Goal: Find specific page/section: Find specific page/section

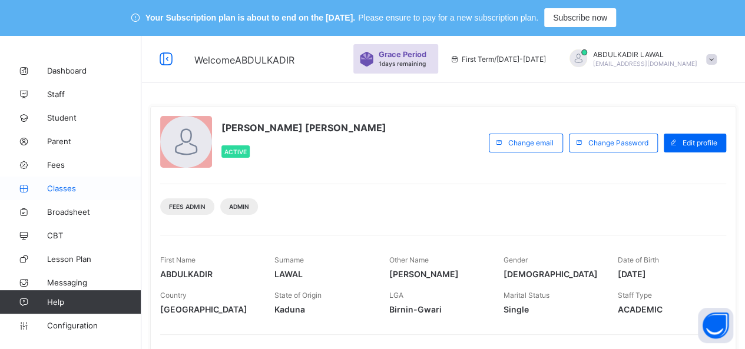
click at [61, 189] on span "Classes" at bounding box center [94, 188] width 94 height 9
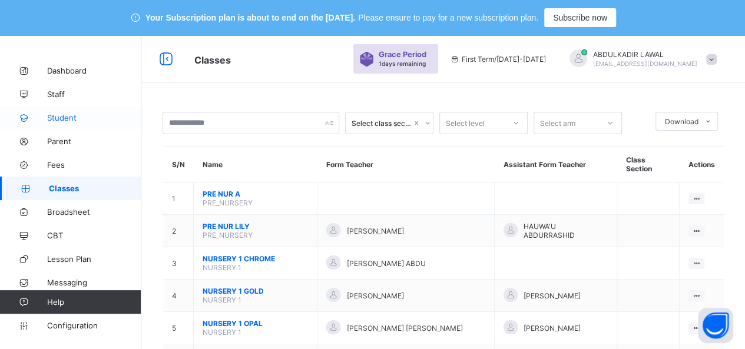
click at [64, 122] on span "Student" at bounding box center [94, 117] width 94 height 9
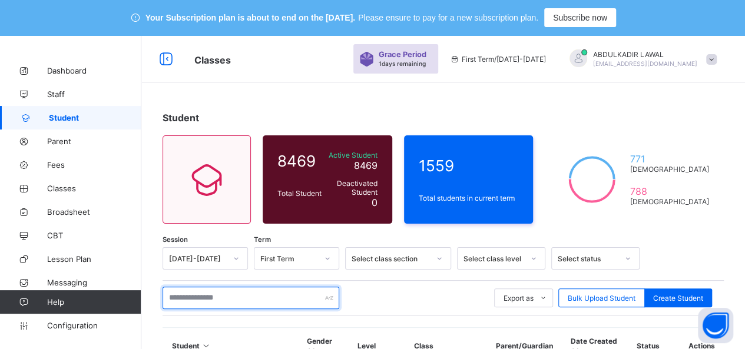
click at [265, 288] on input "text" at bounding box center [250, 298] width 177 height 22
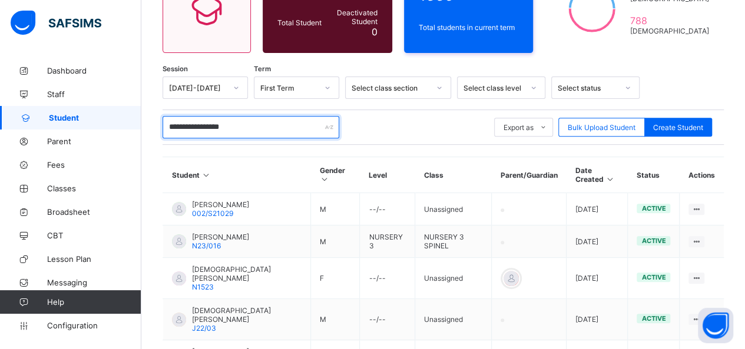
scroll to position [132, 0]
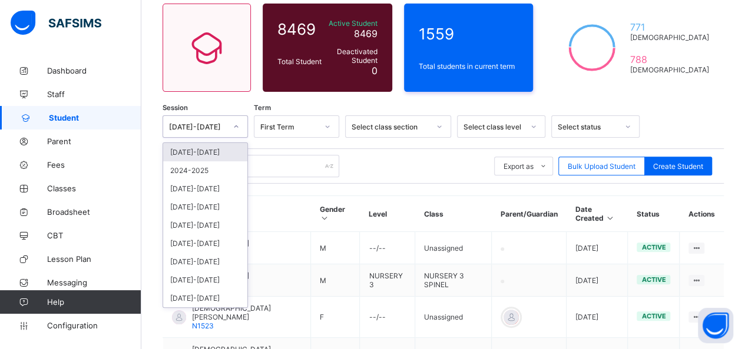
click at [235, 124] on icon at bounding box center [236, 127] width 7 height 12
click at [223, 172] on div "2024-2025" at bounding box center [205, 170] width 84 height 18
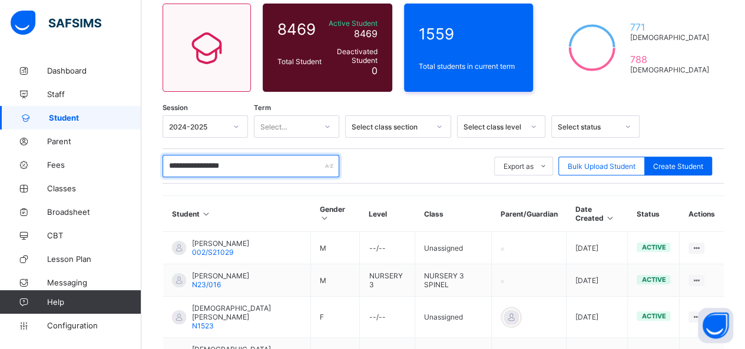
drag, startPoint x: 223, startPoint y: 172, endPoint x: 274, endPoint y: 209, distance: 62.9
click at [262, 169] on input "**********" at bounding box center [250, 166] width 177 height 22
type input "**********"
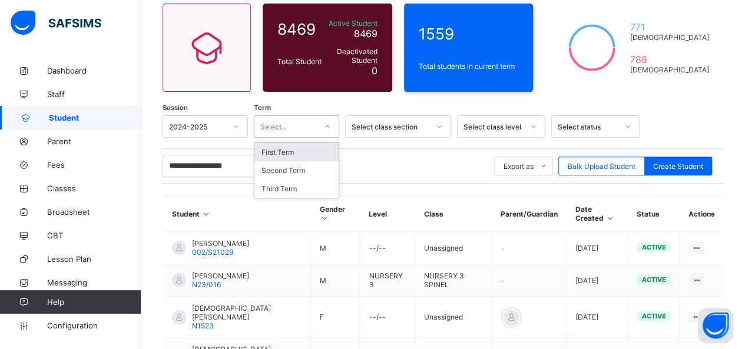
click at [326, 127] on icon at bounding box center [327, 127] width 7 height 12
click at [316, 184] on div "Third Term" at bounding box center [296, 189] width 84 height 18
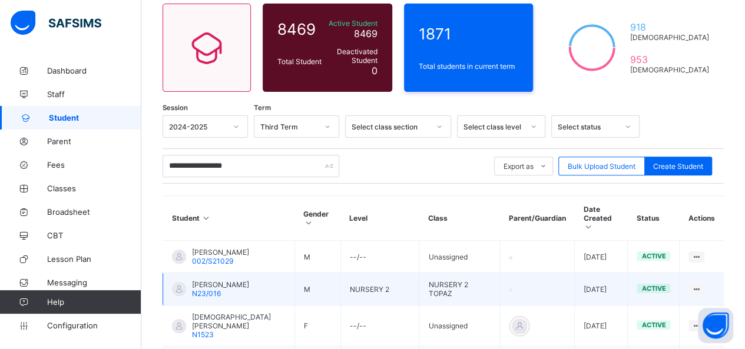
click at [353, 305] on td "NURSERY 2" at bounding box center [379, 289] width 79 height 32
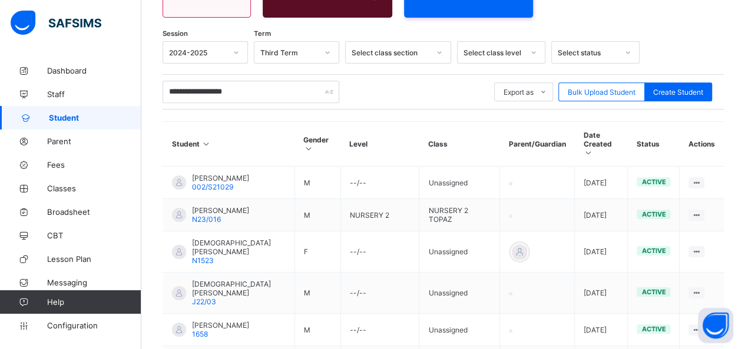
scroll to position [198, 0]
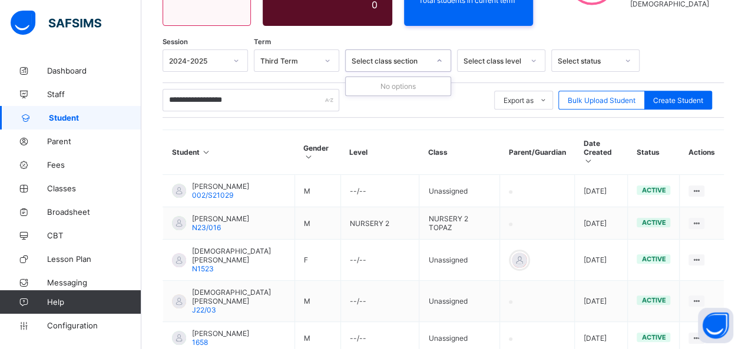
click at [443, 64] on icon at bounding box center [439, 61] width 7 height 12
click at [423, 59] on div "Select class section" at bounding box center [390, 61] width 78 height 9
click at [532, 62] on icon at bounding box center [533, 61] width 7 height 12
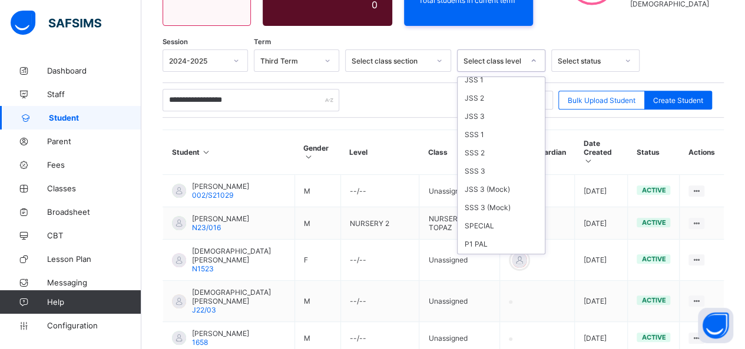
scroll to position [194, 0]
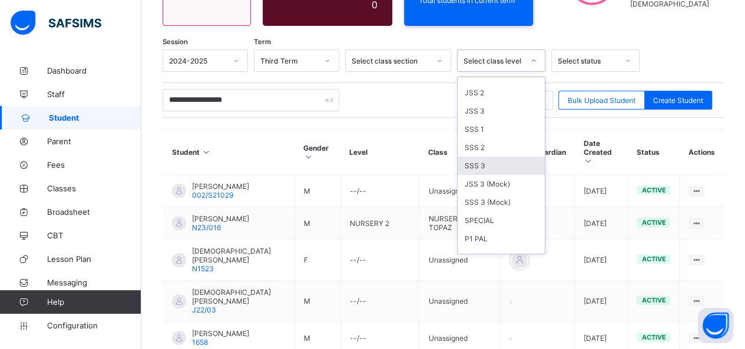
click at [479, 157] on div "SSS 3" at bounding box center [500, 166] width 87 height 18
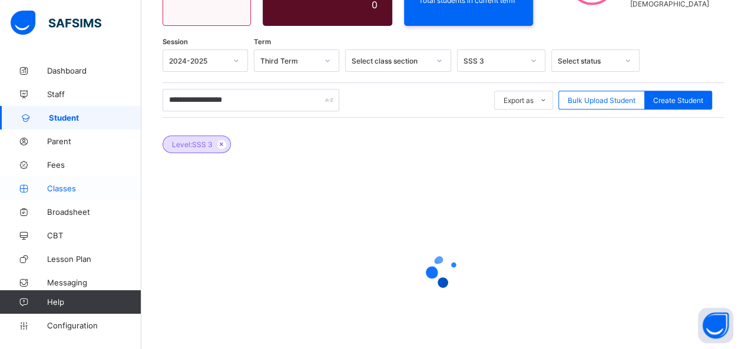
click at [66, 185] on span "Classes" at bounding box center [94, 188] width 94 height 9
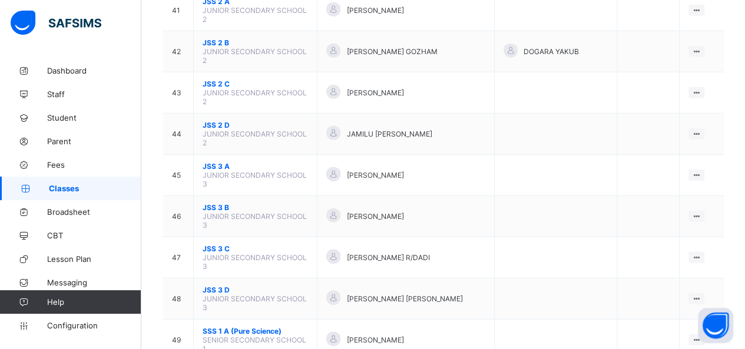
scroll to position [1540, 0]
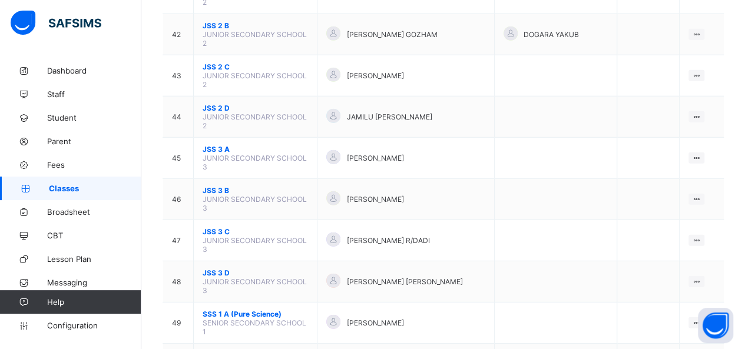
drag, startPoint x: 66, startPoint y: 185, endPoint x: 313, endPoint y: 182, distance: 246.7
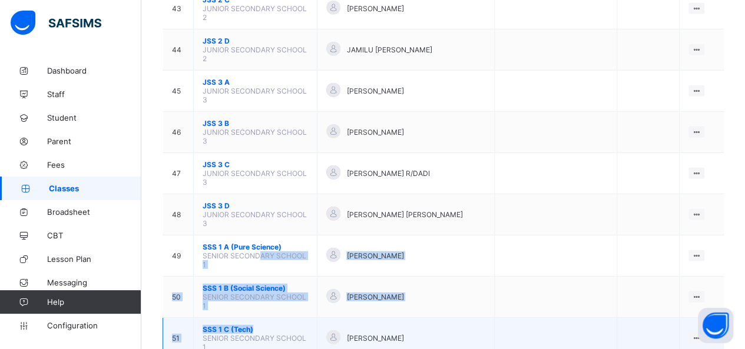
scroll to position [1744, 0]
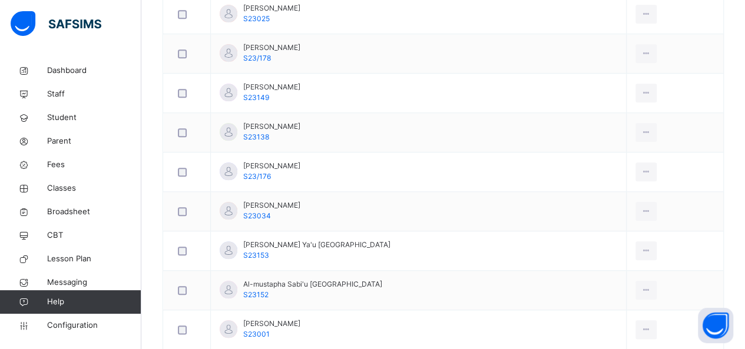
scroll to position [518, 0]
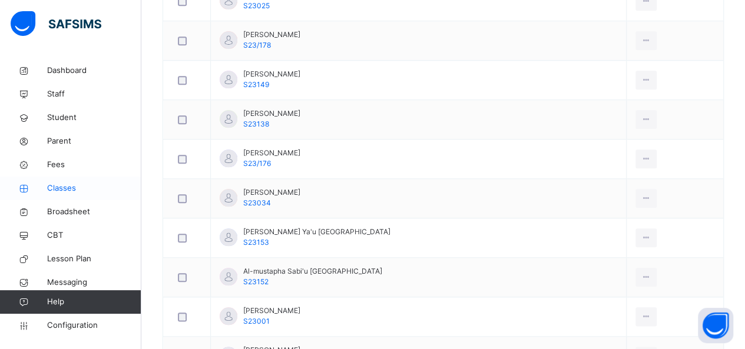
click at [68, 189] on span "Classes" at bounding box center [94, 188] width 94 height 12
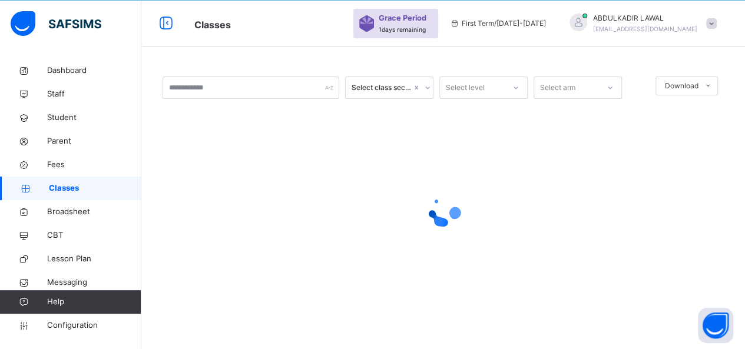
scroll to position [35, 0]
click at [69, 163] on span "Fees" at bounding box center [94, 165] width 94 height 12
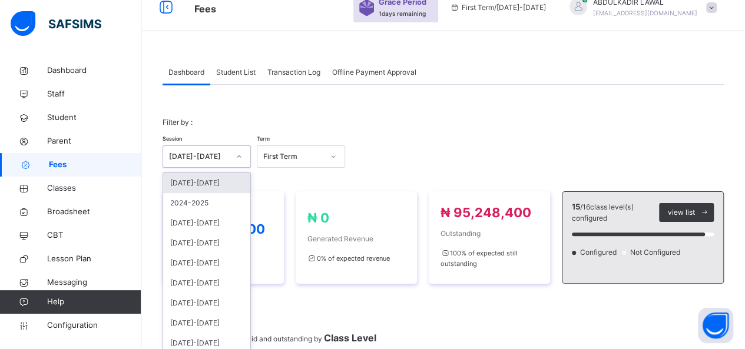
click at [237, 168] on div "option [DATE]-[DATE] focused, 1 of 9. 9 results available. Use Up and Down to c…" at bounding box center [206, 156] width 88 height 22
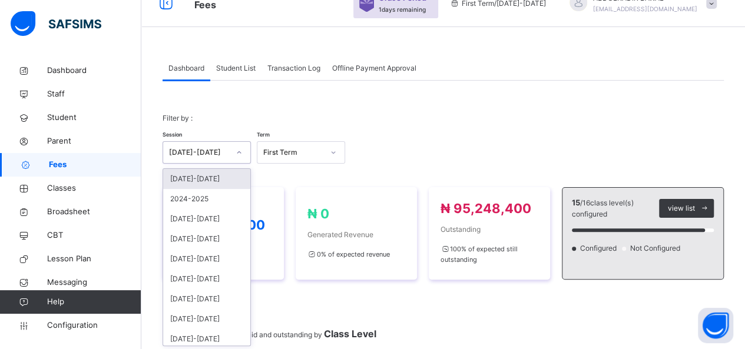
scroll to position [57, 0]
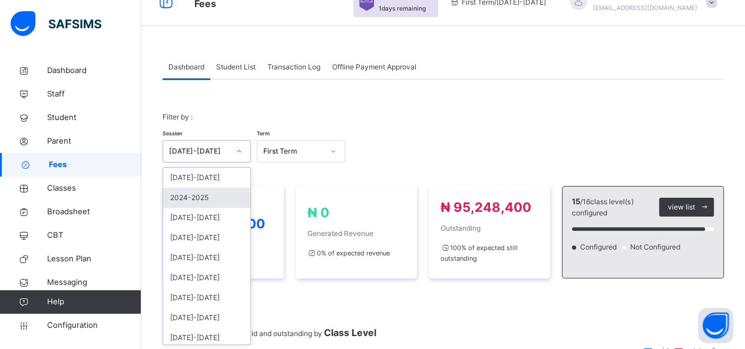
click at [218, 196] on div "2024-2025" at bounding box center [206, 198] width 87 height 20
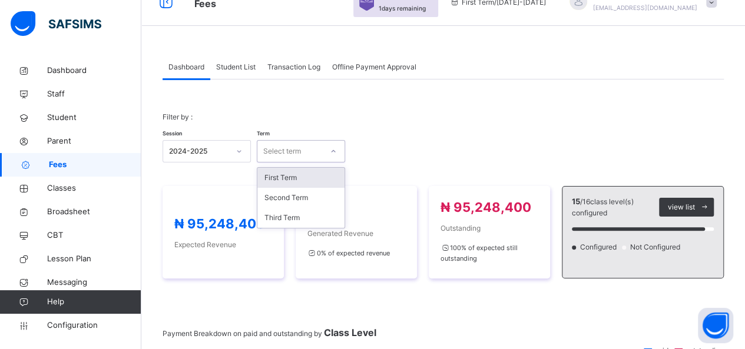
click at [327, 152] on div at bounding box center [333, 151] width 20 height 19
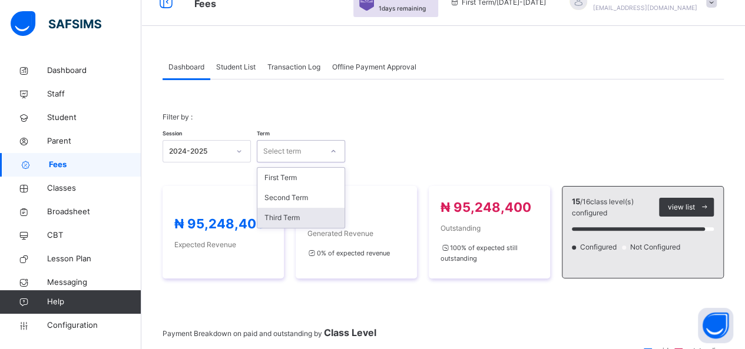
click at [303, 217] on div "Third Term" at bounding box center [300, 218] width 87 height 20
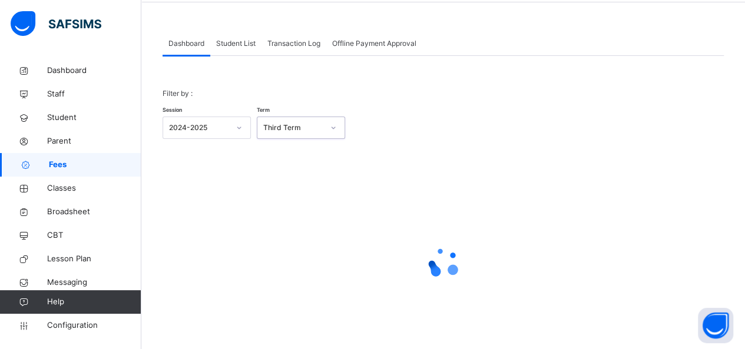
scroll to position [104, 0]
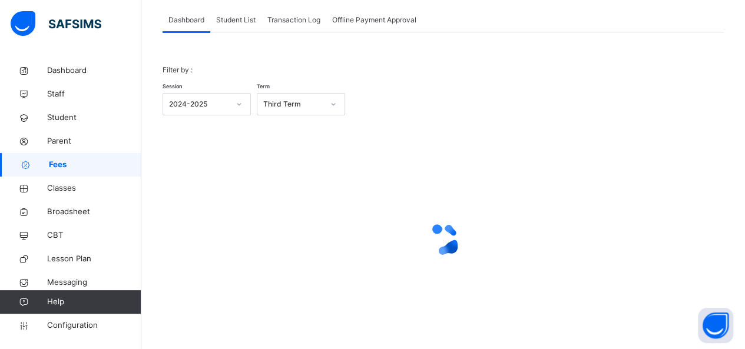
click at [242, 25] on div "Student List" at bounding box center [235, 20] width 51 height 24
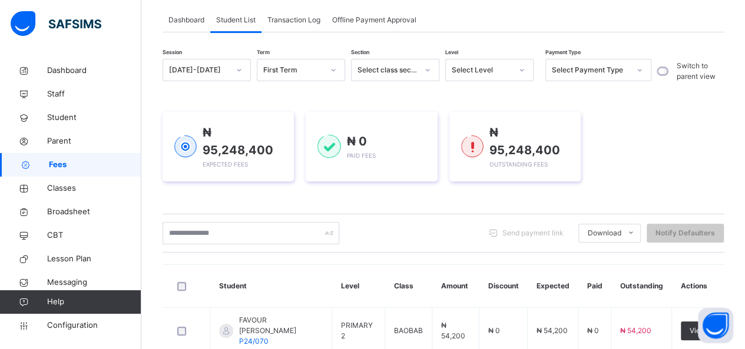
click at [235, 69] on icon at bounding box center [238, 70] width 7 height 12
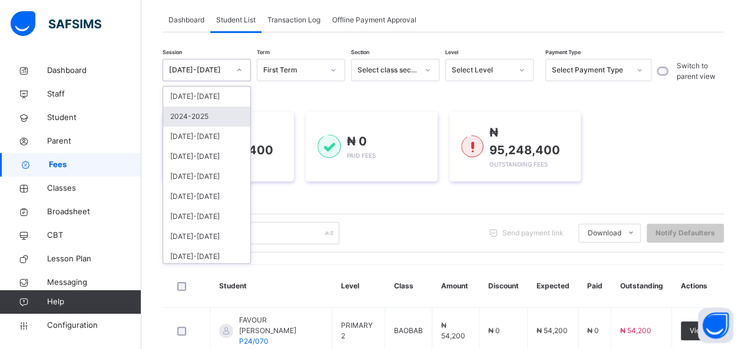
click at [188, 116] on div "2024-2025" at bounding box center [206, 117] width 87 height 20
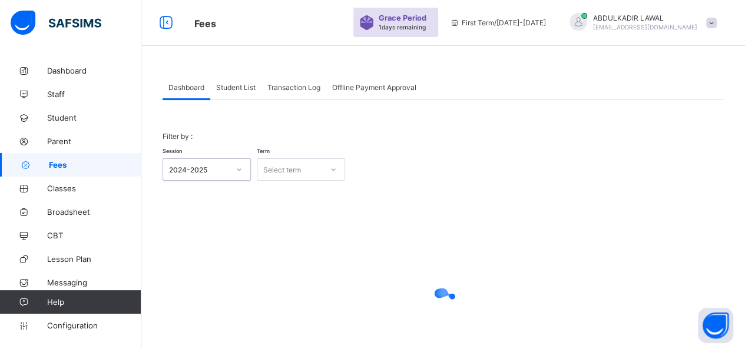
scroll to position [36, 0]
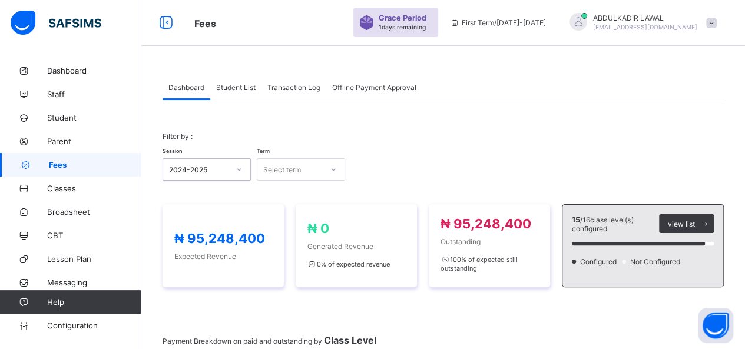
click at [242, 95] on div "Student List" at bounding box center [235, 87] width 51 height 24
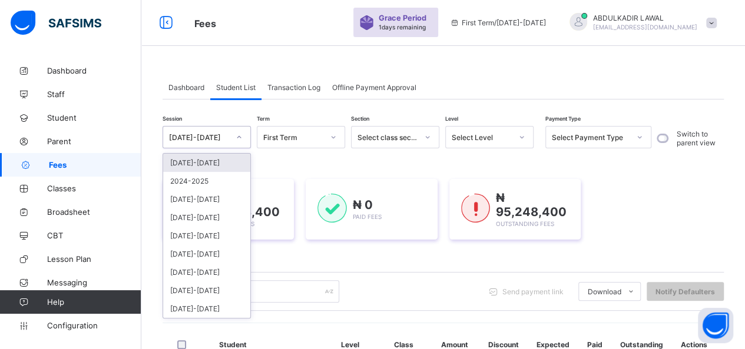
click at [237, 140] on icon at bounding box center [238, 137] width 7 height 12
click at [223, 180] on div "2024-2025" at bounding box center [206, 181] width 87 height 18
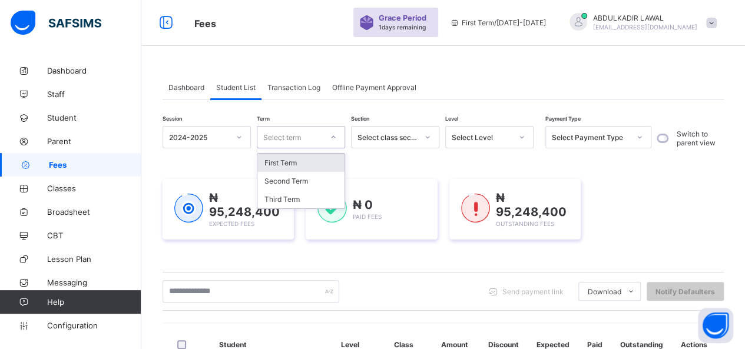
click at [334, 140] on icon at bounding box center [333, 137] width 7 height 12
click at [318, 200] on div "Third Term" at bounding box center [300, 199] width 87 height 18
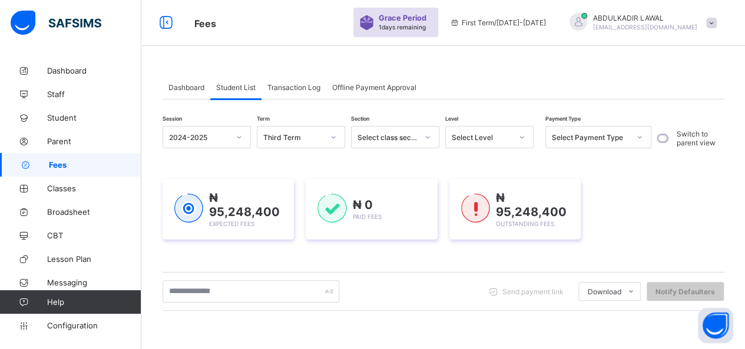
click at [318, 200] on div "₦ 0 Paid Fees" at bounding box center [371, 209] width 131 height 61
click at [424, 140] on icon at bounding box center [427, 137] width 7 height 12
click at [59, 117] on span "Student" at bounding box center [94, 117] width 94 height 9
